Goal: Transaction & Acquisition: Purchase product/service

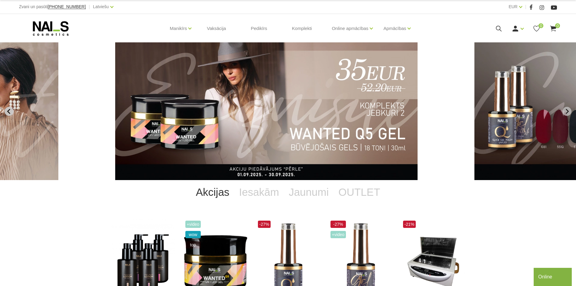
click at [9, 110] on icon "Previous slide" at bounding box center [8, 111] width 5 height 5
click at [10, 112] on icon "Previous slide" at bounding box center [8, 111] width 5 height 5
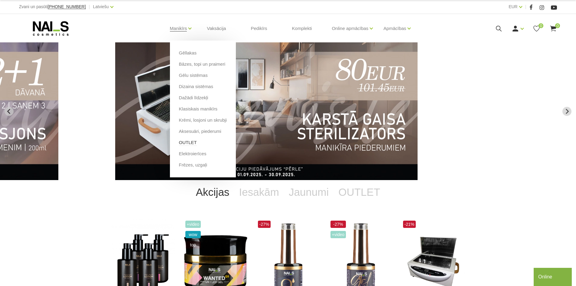
click at [188, 141] on link "OUTLET" at bounding box center [188, 142] width 18 height 7
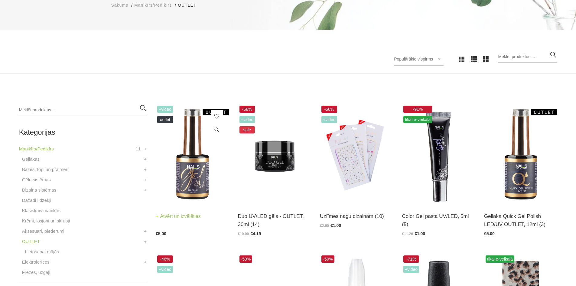
scroll to position [91, 0]
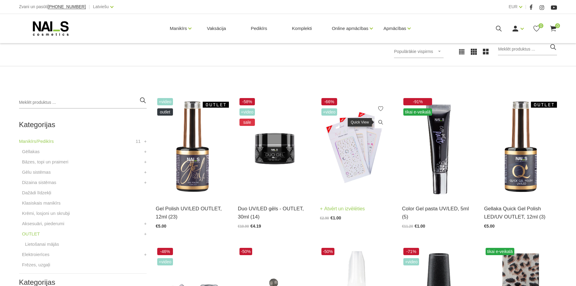
click at [379, 121] on icon at bounding box center [381, 122] width 6 height 6
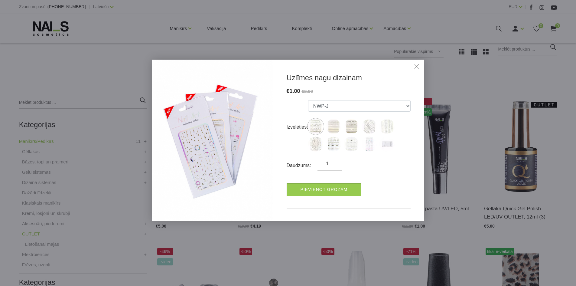
click at [368, 142] on img at bounding box center [369, 143] width 15 height 15
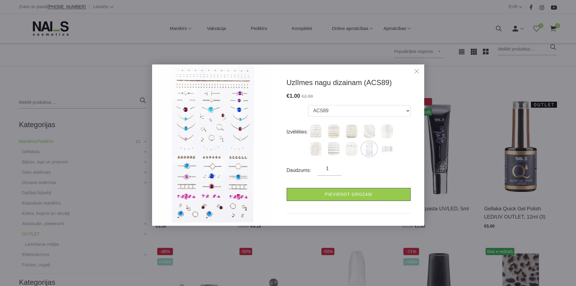
click at [386, 146] on img at bounding box center [386, 148] width 15 height 15
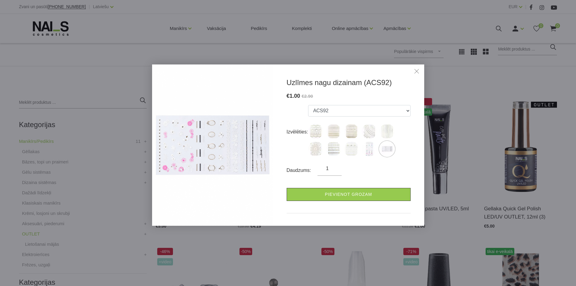
click at [385, 131] on img at bounding box center [386, 131] width 15 height 15
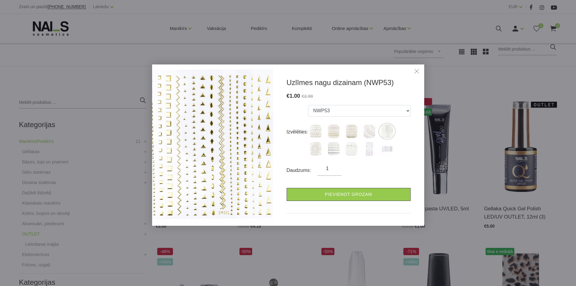
click at [351, 132] on img at bounding box center [351, 131] width 15 height 15
select select "1606"
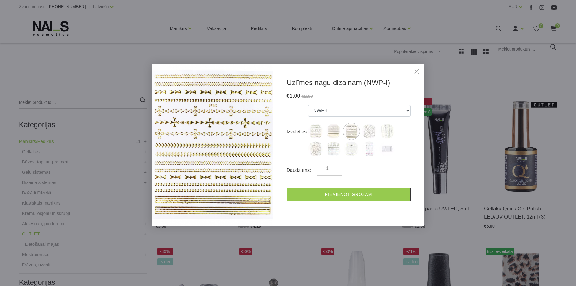
click at [416, 71] on link "Close" at bounding box center [416, 71] width 9 height 9
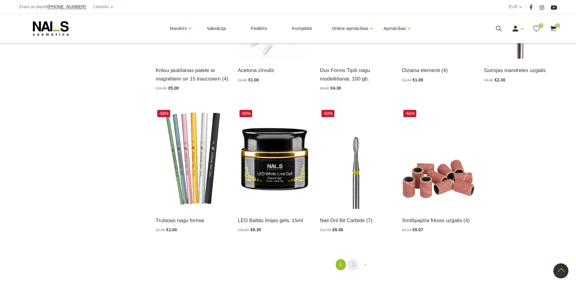
scroll to position [665, 0]
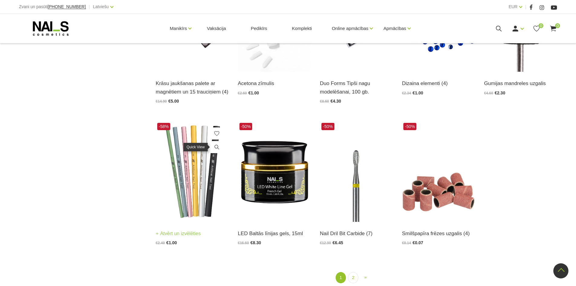
click at [216, 147] on icon at bounding box center [217, 147] width 6 height 6
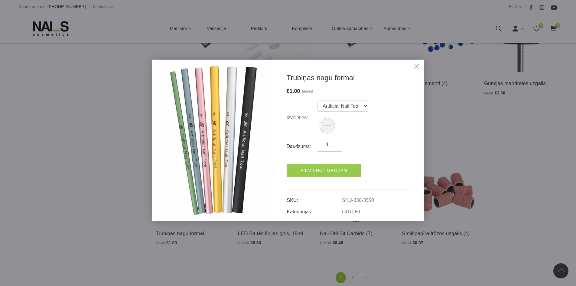
click at [416, 66] on link "Close" at bounding box center [416, 67] width 9 height 9
